Goal: Find specific page/section: Find specific page/section

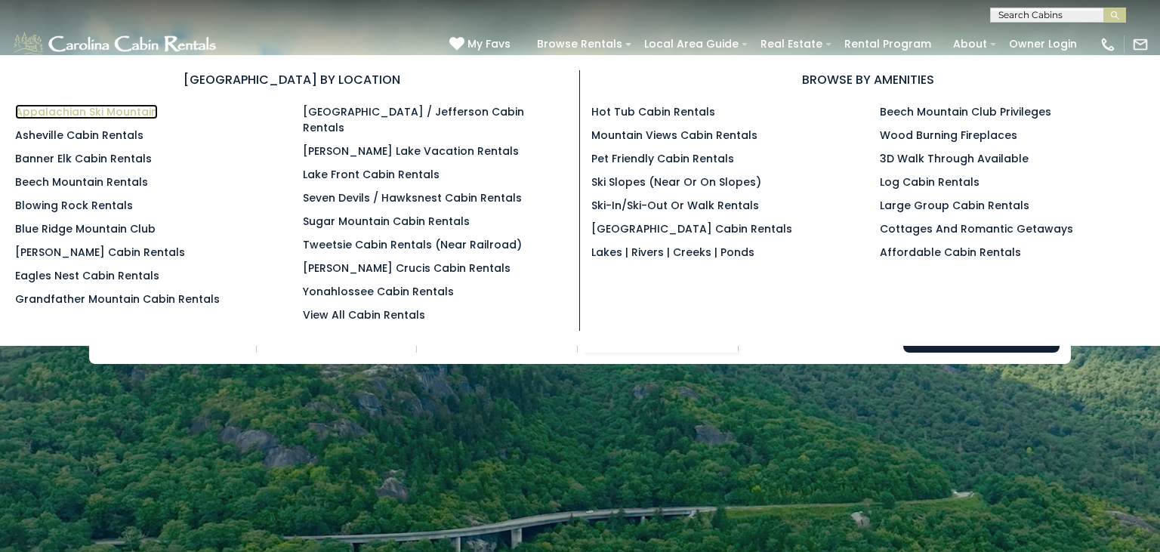
click at [121, 112] on link "Appalachian Ski Mountain" at bounding box center [86, 111] width 143 height 15
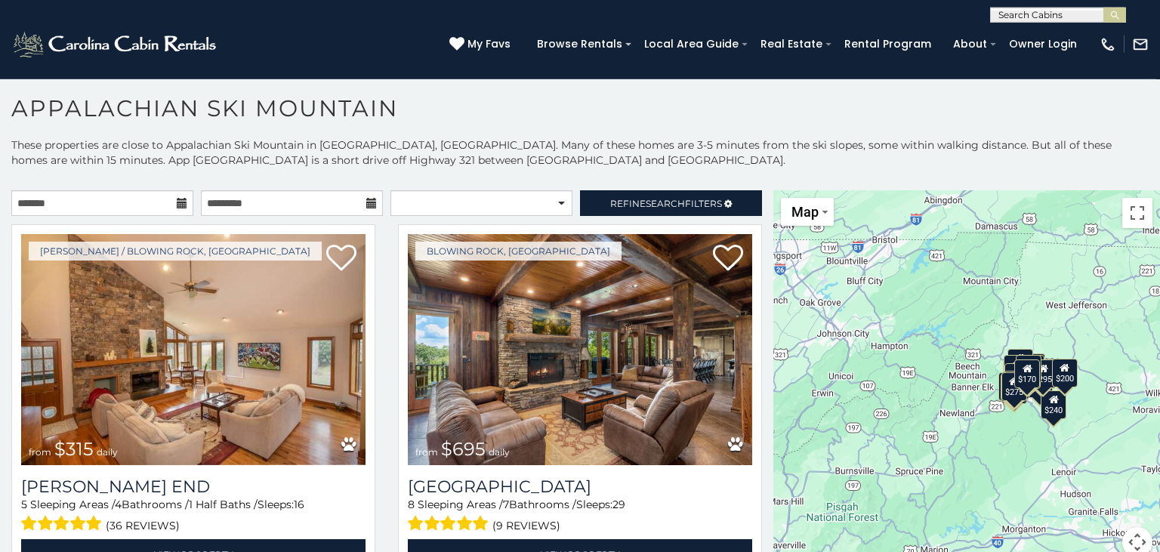
scroll to position [8, 0]
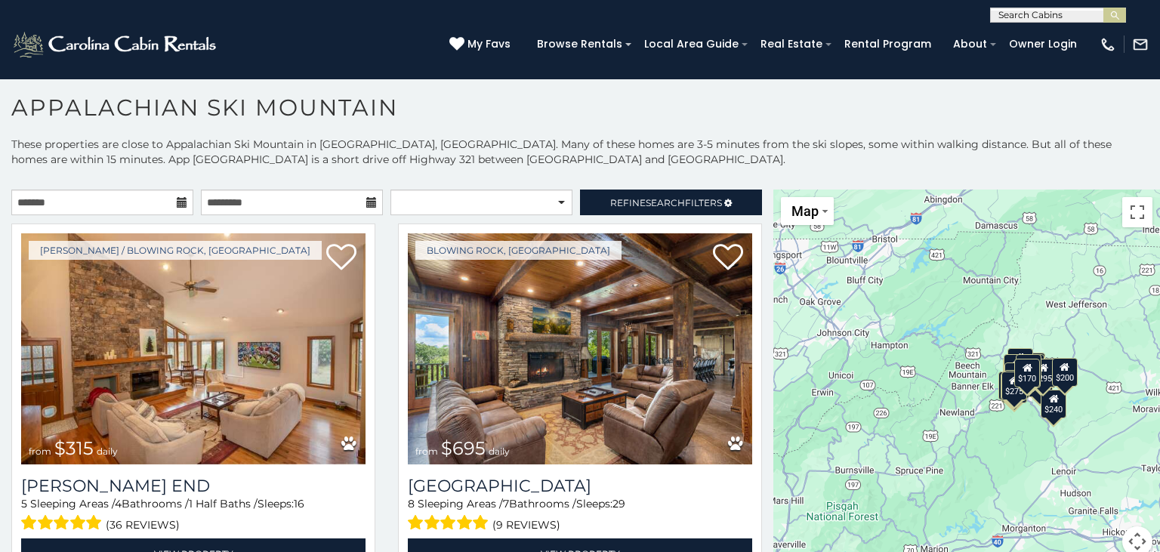
click at [847, 107] on h1 "Appalachian Ski Mountain" at bounding box center [580, 115] width 1160 height 43
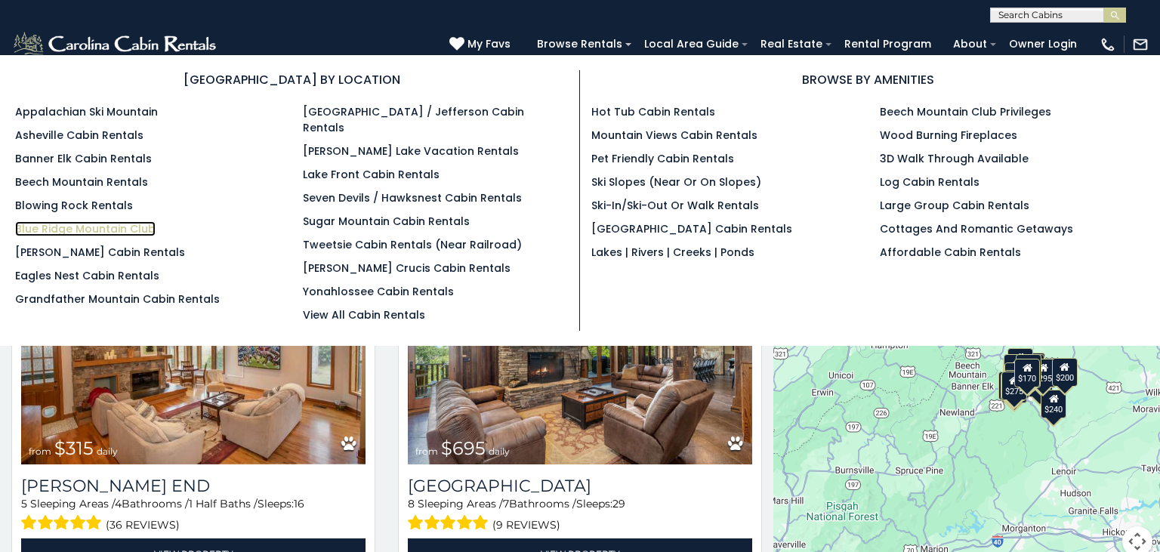
click at [83, 225] on link "Blue Ridge Mountain Club" at bounding box center [85, 228] width 140 height 15
